Goal: Information Seeking & Learning: Learn about a topic

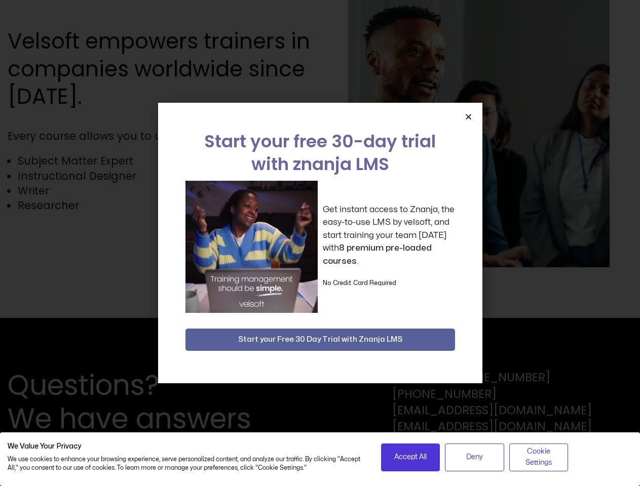
click at [320, 243] on div "Get instant access to Znanja, the easy-to-use LMS by velsoft, and start trainin…" at bounding box center [319, 247] width 269 height 132
click at [468, 116] on icon "Close" at bounding box center [468, 117] width 8 height 8
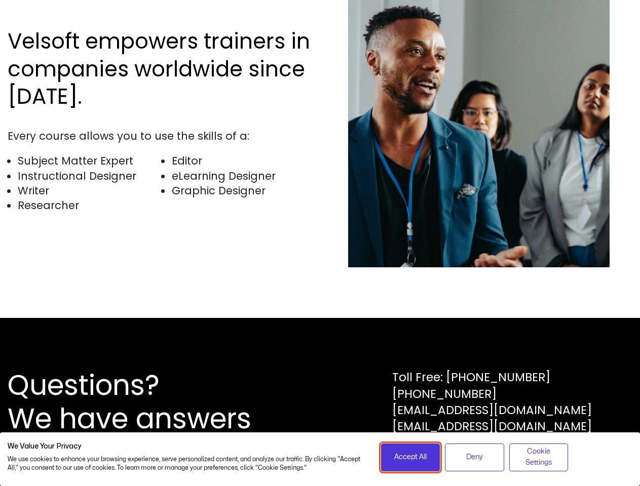
click at [410, 457] on span "Accept All" at bounding box center [410, 457] width 32 height 11
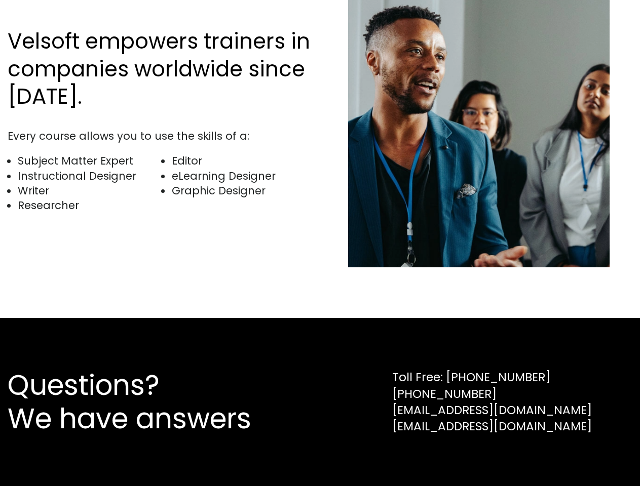
click at [474, 457] on div "Questions? We have answers Toll Free: [PHONE_NUMBER] [PHONE_NUMBER] [EMAIL_ADDR…" at bounding box center [320, 402] width 640 height 168
click at [538, 457] on div "Questions? We have answers Toll Free: [PHONE_NUMBER] [PHONE_NUMBER] [EMAIL_ADDR…" at bounding box center [320, 402] width 640 height 168
